Goal: Transaction & Acquisition: Obtain resource

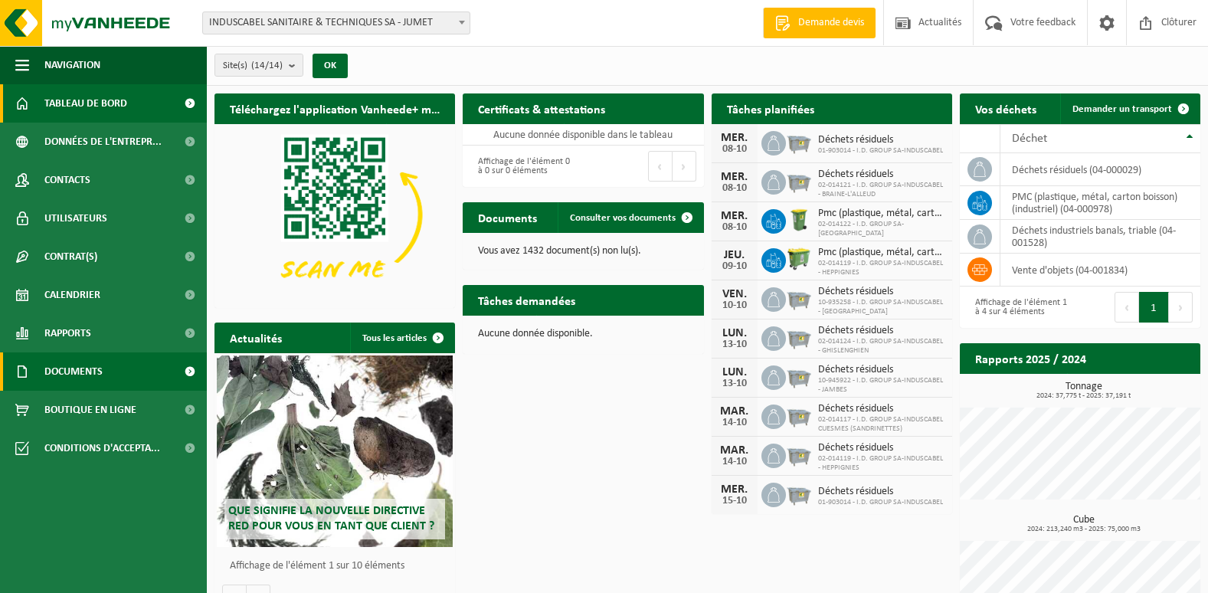
click at [189, 369] on span at bounding box center [189, 371] width 34 height 38
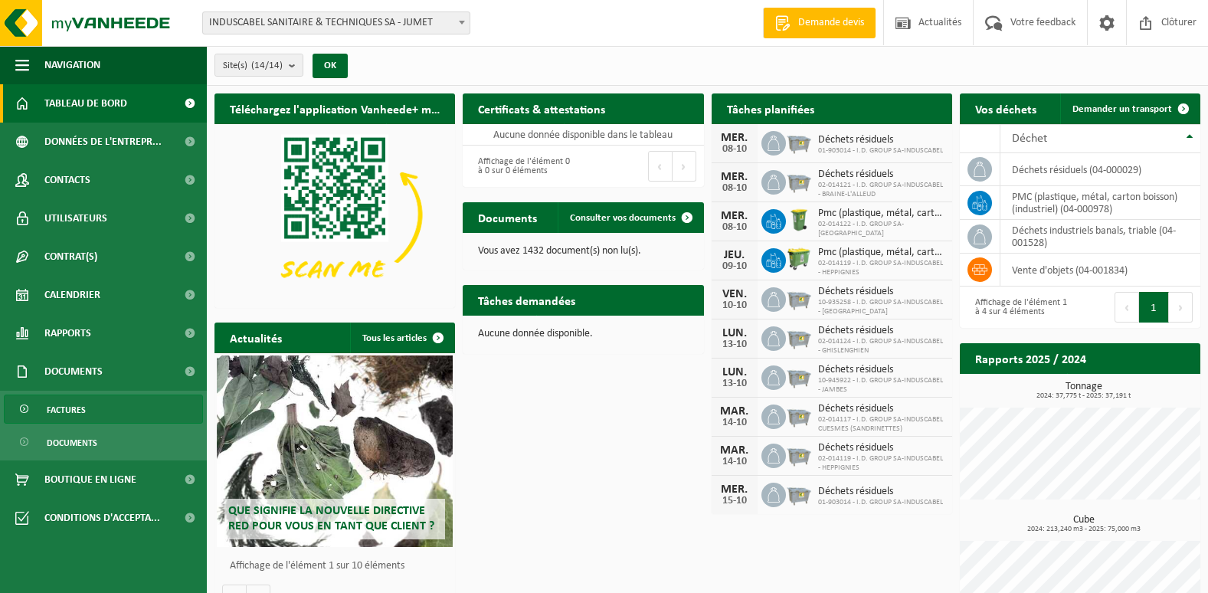
click at [162, 405] on link "Factures" at bounding box center [103, 409] width 199 height 29
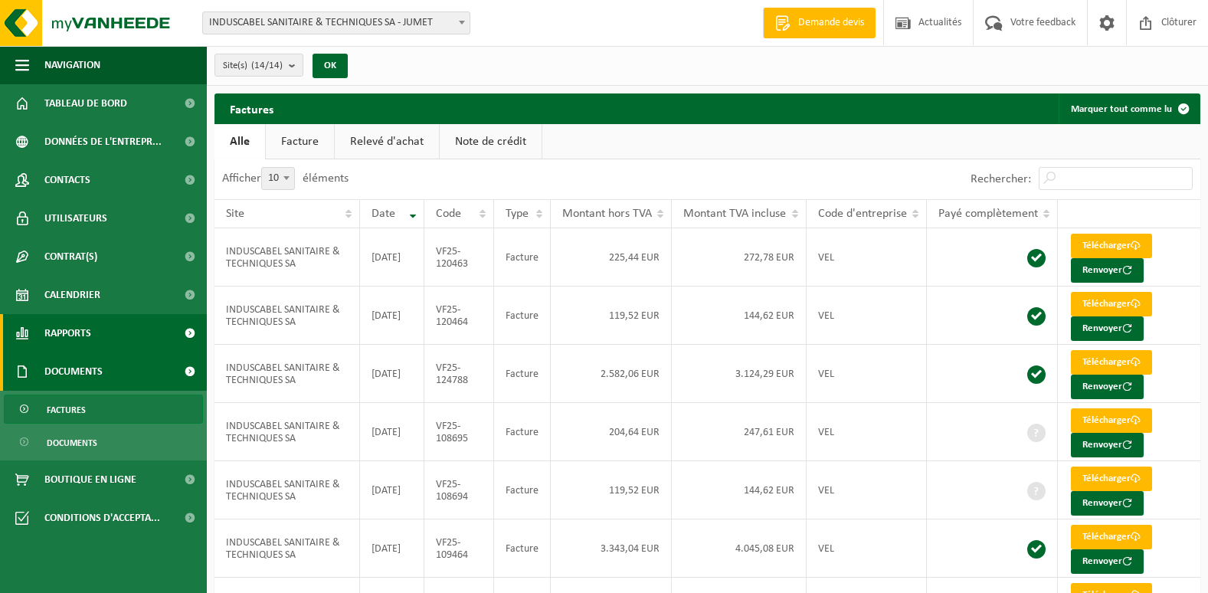
click at [190, 328] on span at bounding box center [189, 333] width 34 height 38
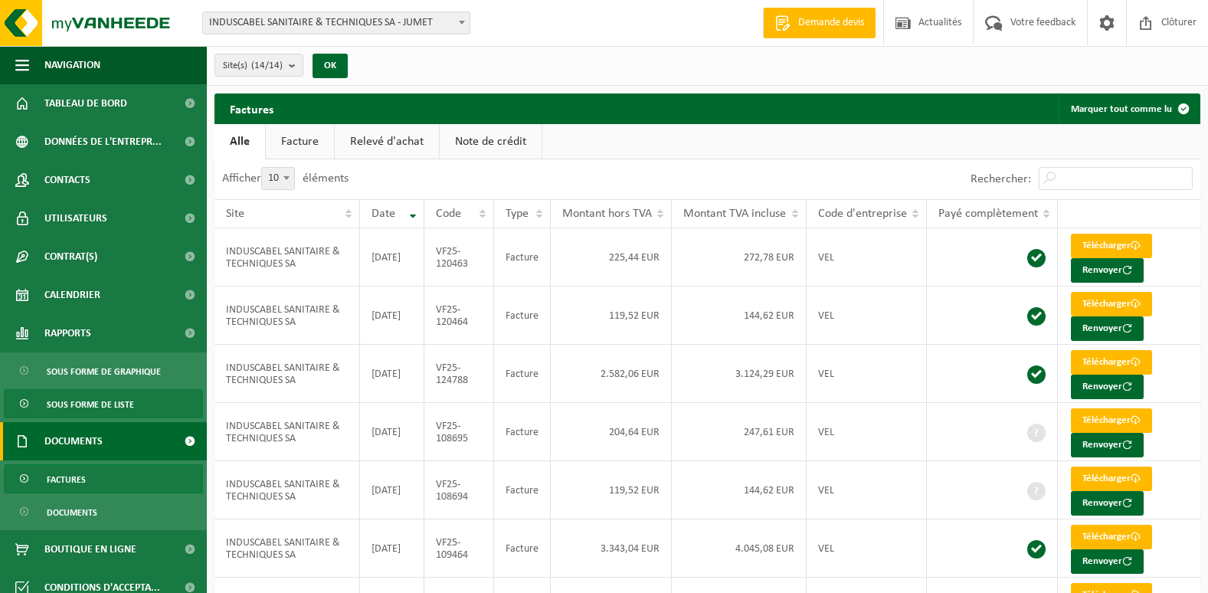
click at [121, 398] on span "Sous forme de liste" at bounding box center [90, 404] width 87 height 29
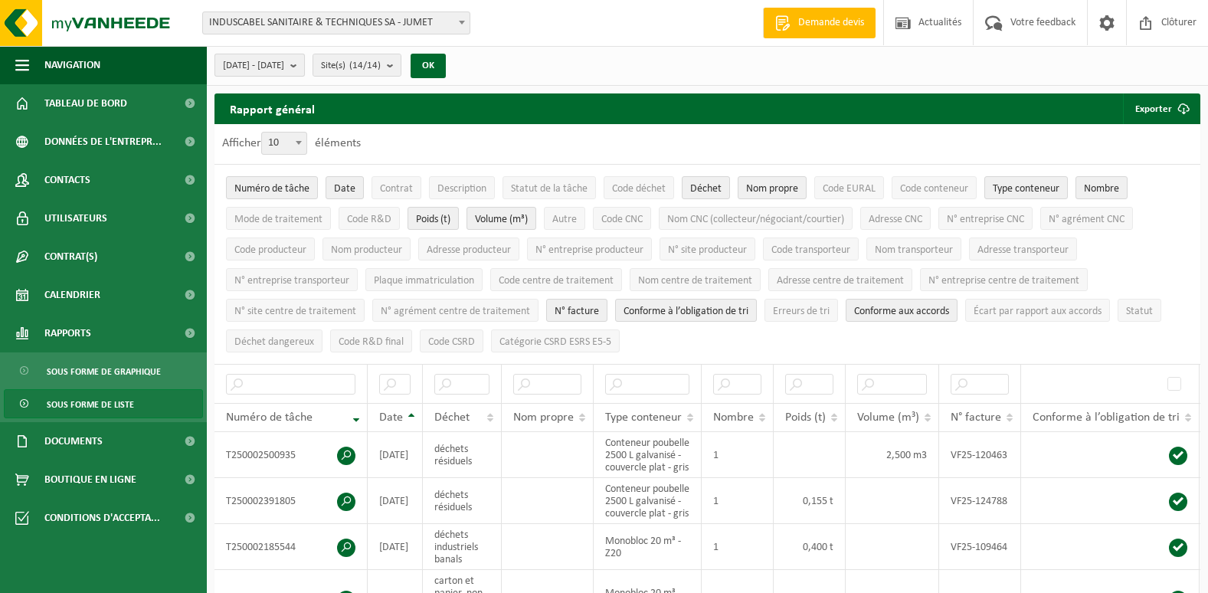
click at [305, 67] on button "2025-05-01 - 2025-10-08" at bounding box center [260, 65] width 90 height 23
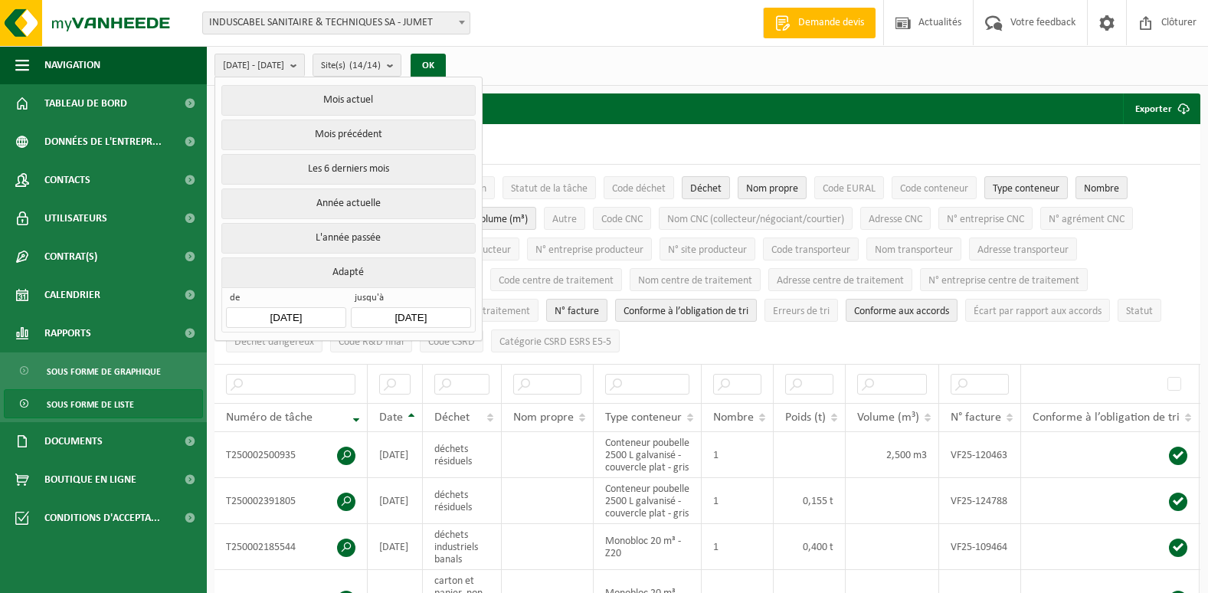
click at [323, 307] on input "2025-05-01" at bounding box center [286, 317] width 120 height 21
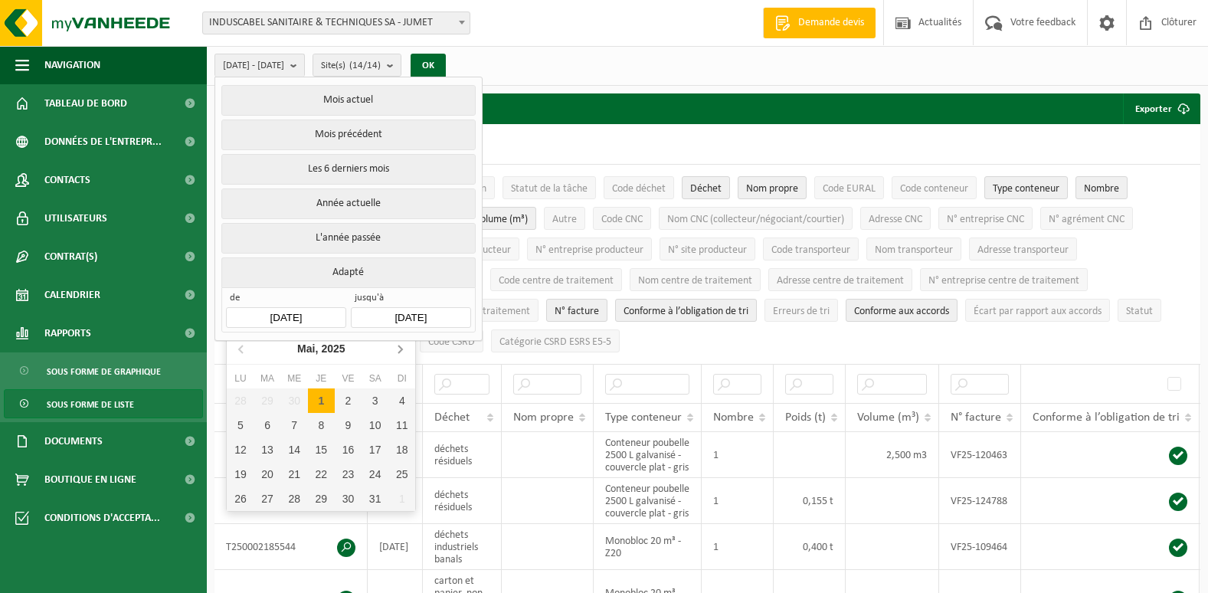
click at [399, 355] on icon at bounding box center [400, 348] width 25 height 25
click at [266, 400] on div "1" at bounding box center [267, 400] width 27 height 25
type input "2025-07-01"
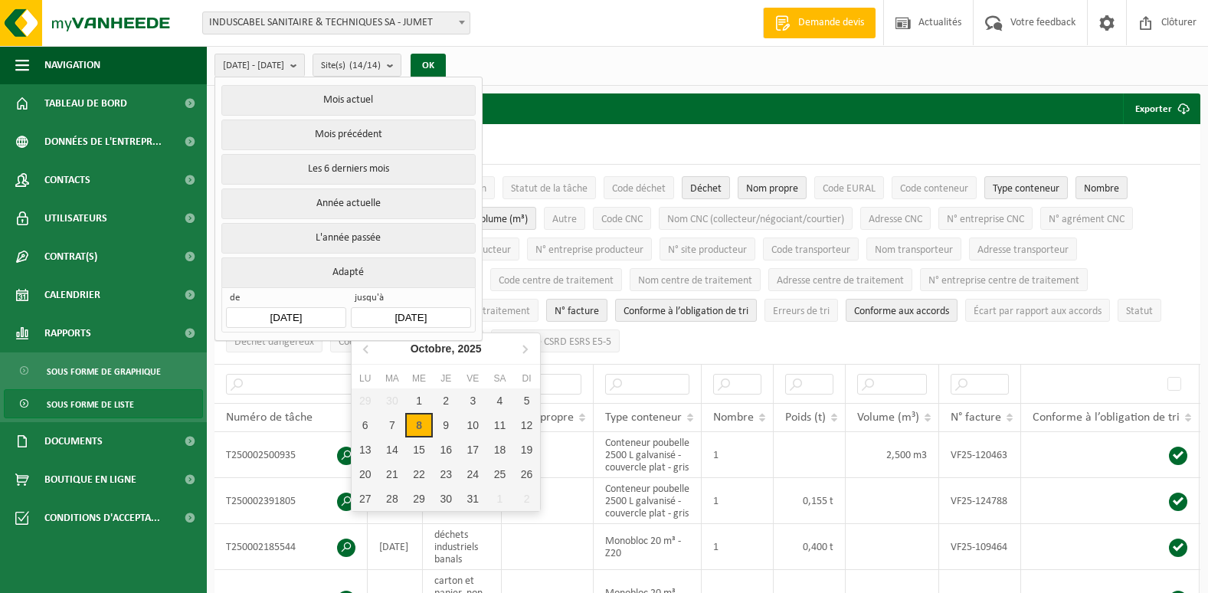
click at [454, 315] on input "2025-10-08" at bounding box center [411, 317] width 120 height 21
click at [394, 400] on div "30" at bounding box center [391, 400] width 27 height 25
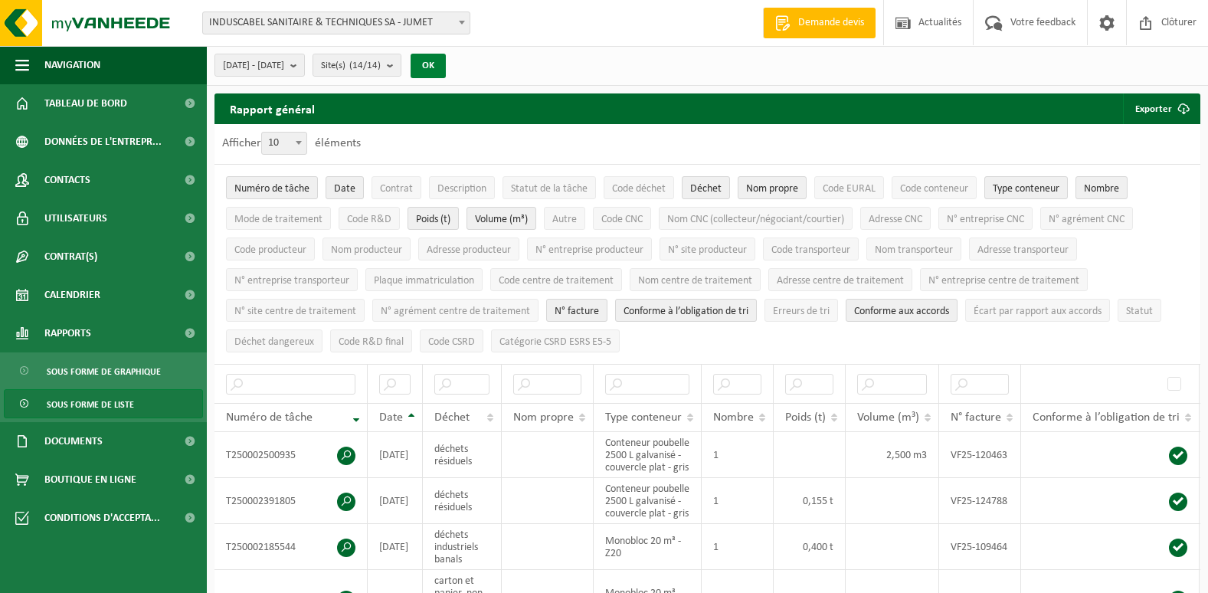
click at [446, 60] on button "OK" at bounding box center [428, 66] width 35 height 25
click at [1153, 107] on button "Exporter" at bounding box center [1161, 108] width 76 height 31
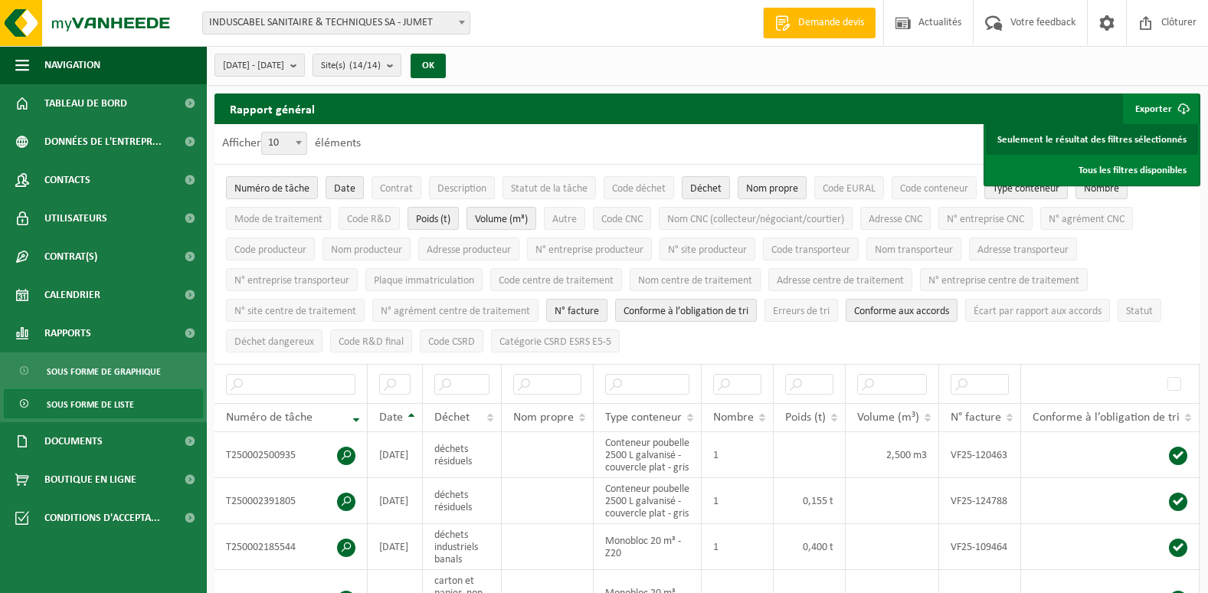
click at [1149, 133] on link "Seulement le résultat des filtres sélectionnés" at bounding box center [1092, 139] width 212 height 31
